Goal: Transaction & Acquisition: Obtain resource

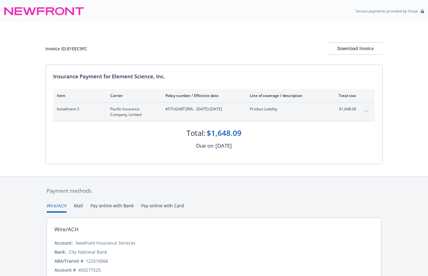
click at [364, 111] on button "expand content" at bounding box center [367, 111] width 10 height 10
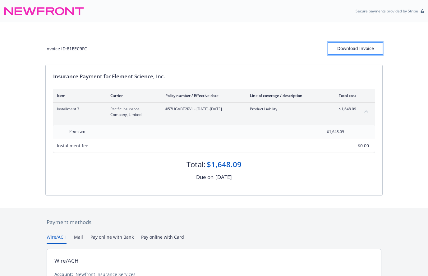
click at [350, 49] on div "Download Invoice" at bounding box center [356, 49] width 54 height 12
